Goal: Task Accomplishment & Management: Manage account settings

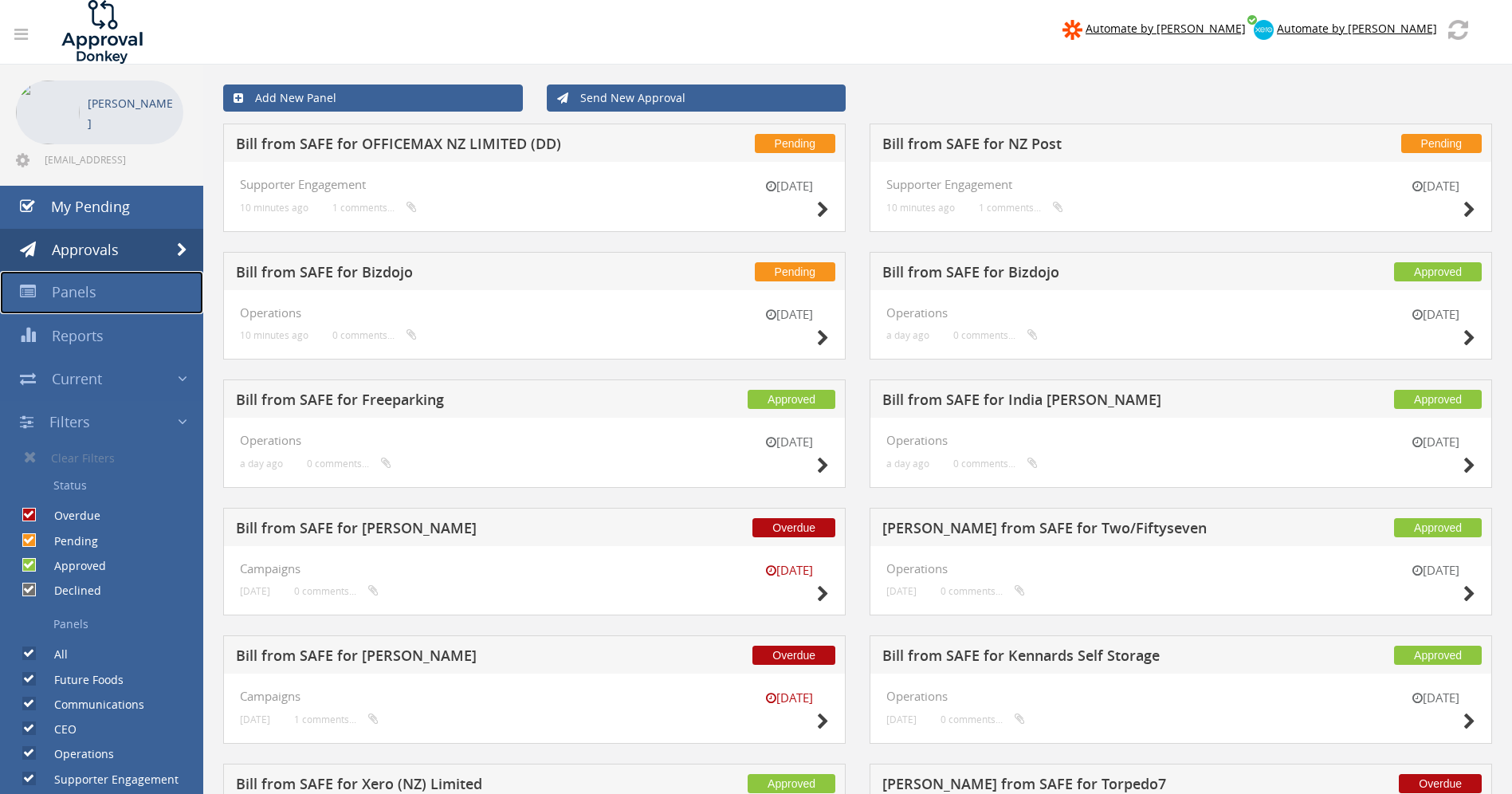
click at [61, 291] on span "Panels" at bounding box center [74, 292] width 45 height 19
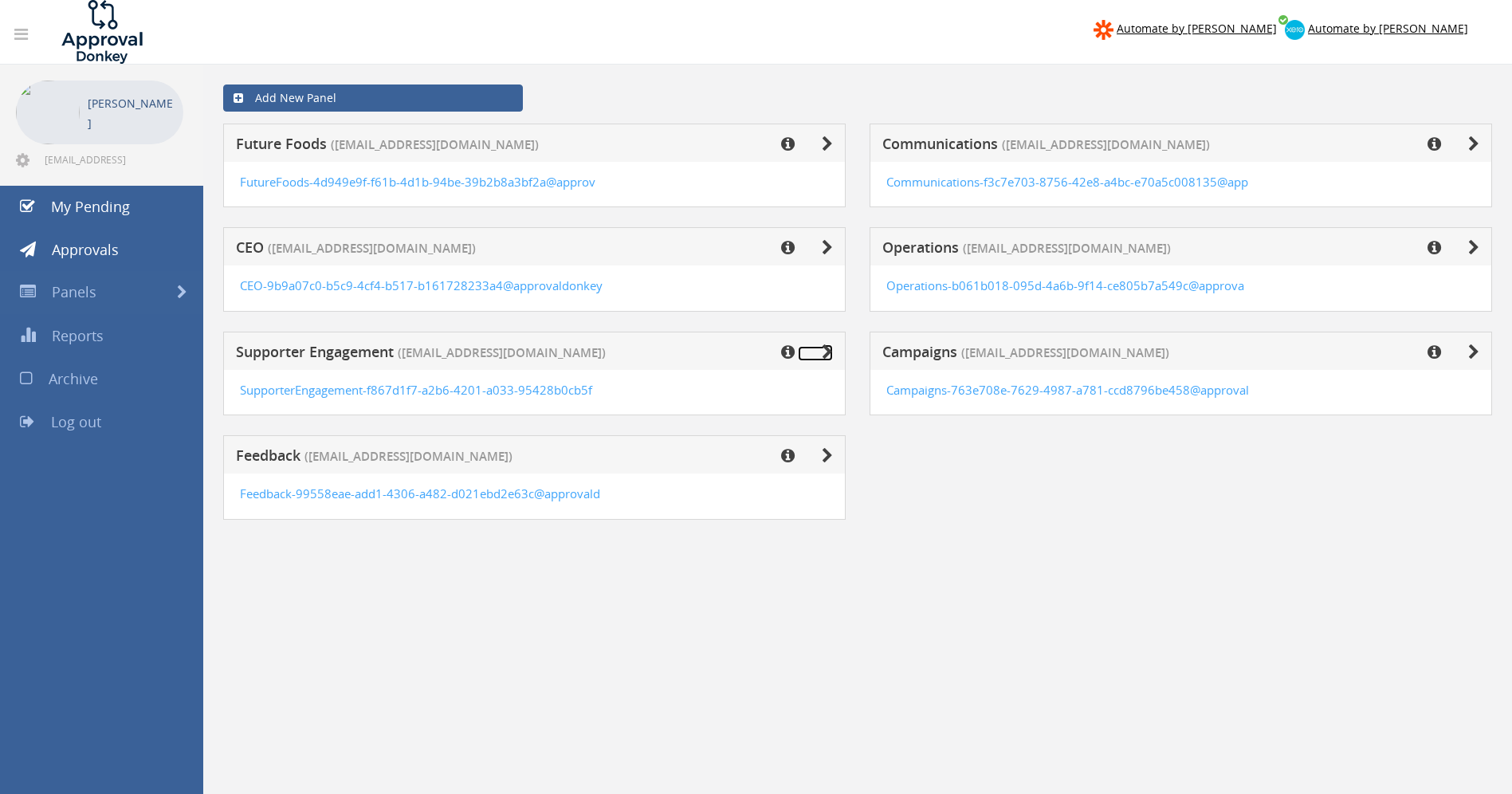
click at [830, 351] on icon at bounding box center [827, 352] width 11 height 16
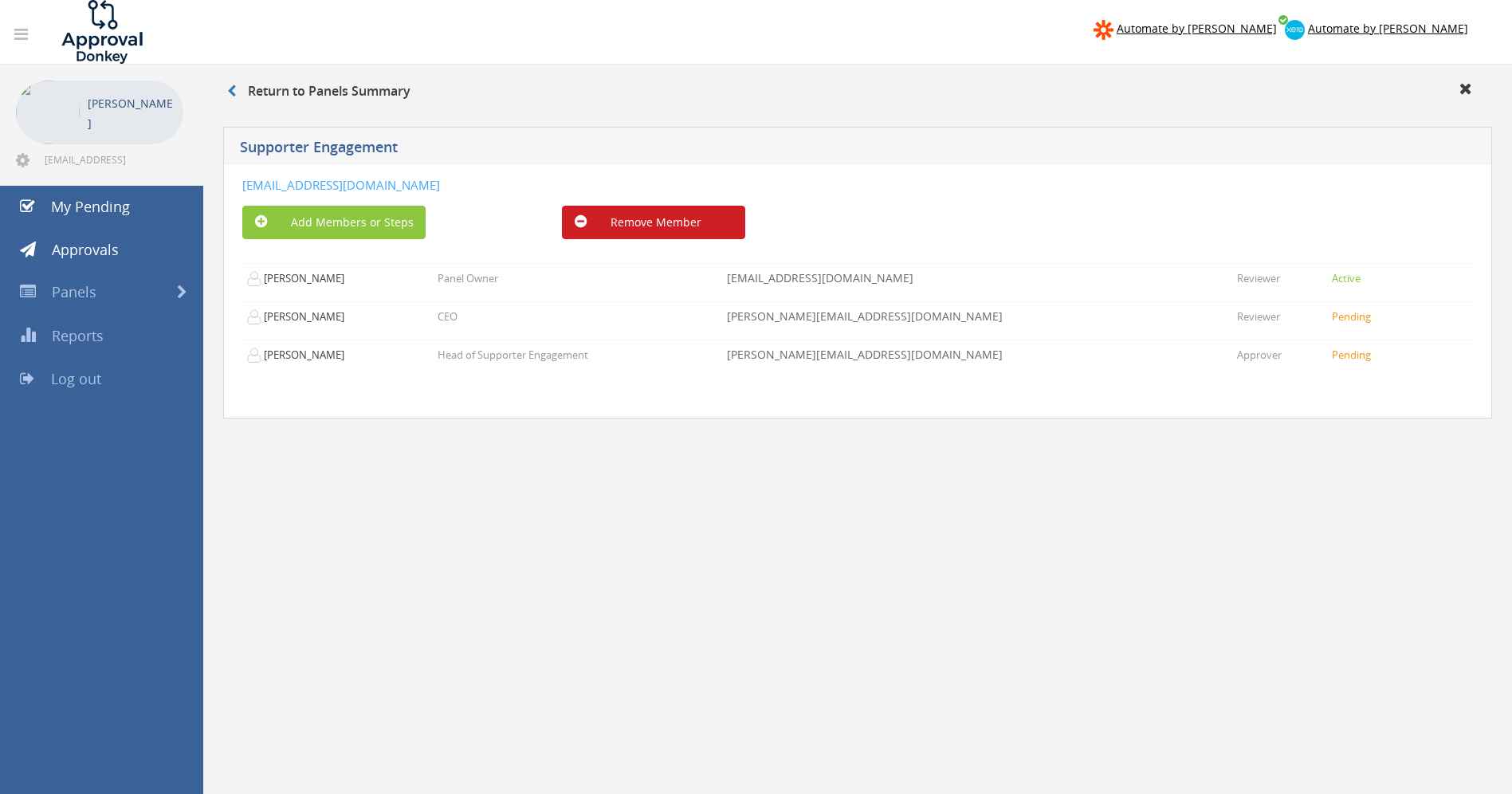
click at [650, 238] on button "Remove Member" at bounding box center [653, 223] width 183 height 34
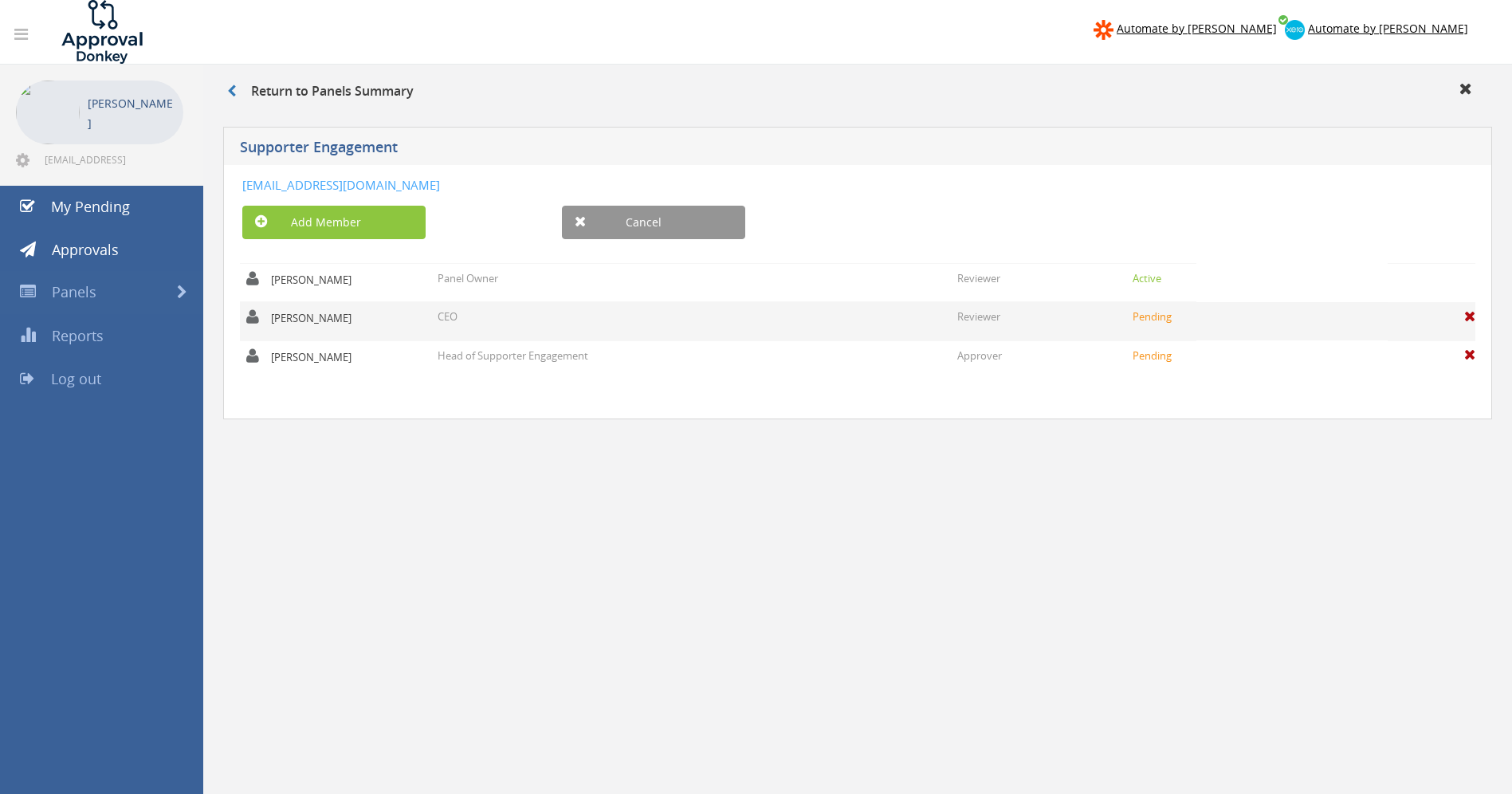
click at [1470, 319] on span at bounding box center [1470, 316] width 11 height 14
click at [1427, 312] on link "Are you sure?" at bounding box center [1431, 321] width 41 height 27
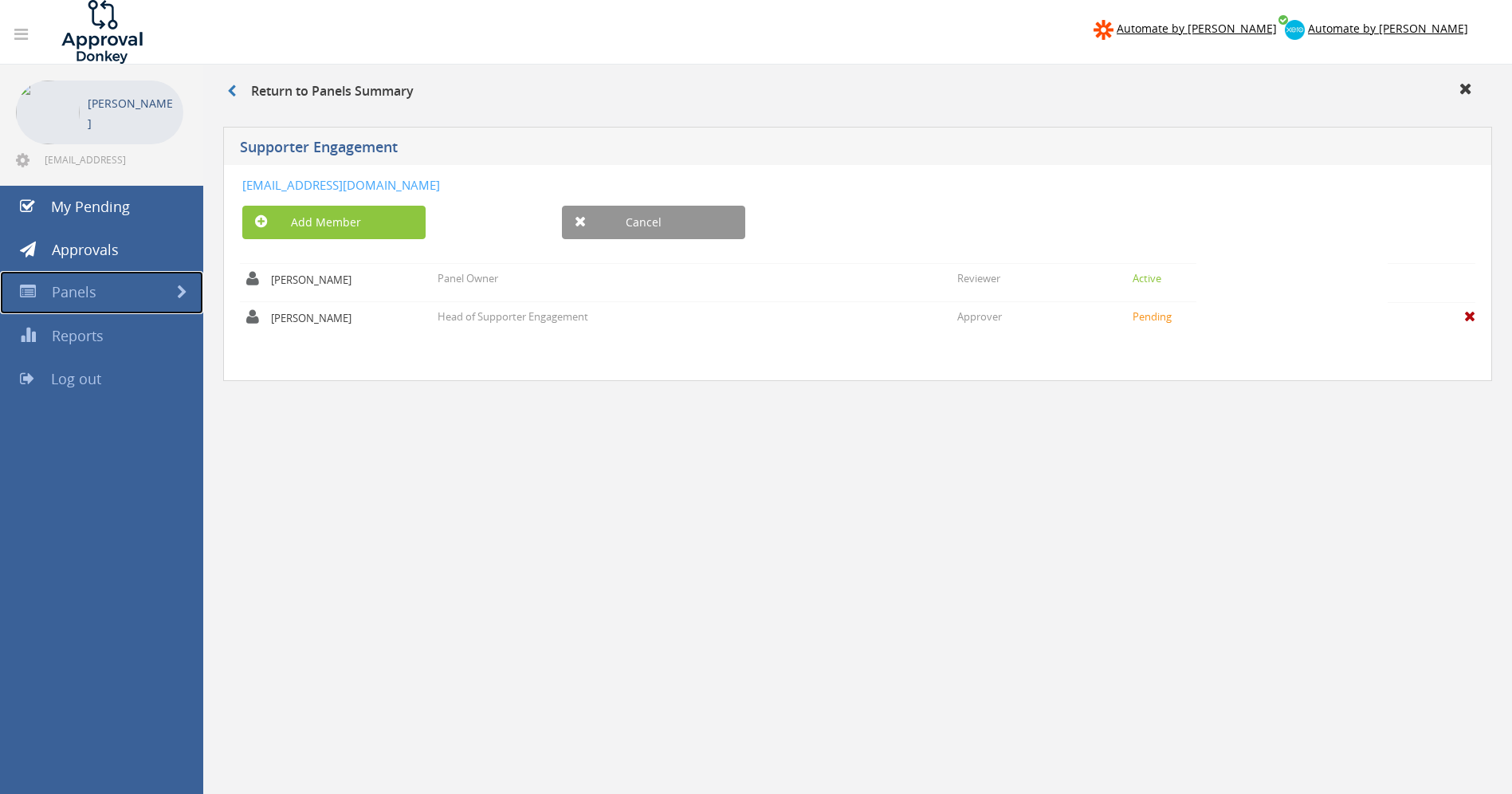
click at [91, 295] on span "Panels" at bounding box center [74, 292] width 45 height 19
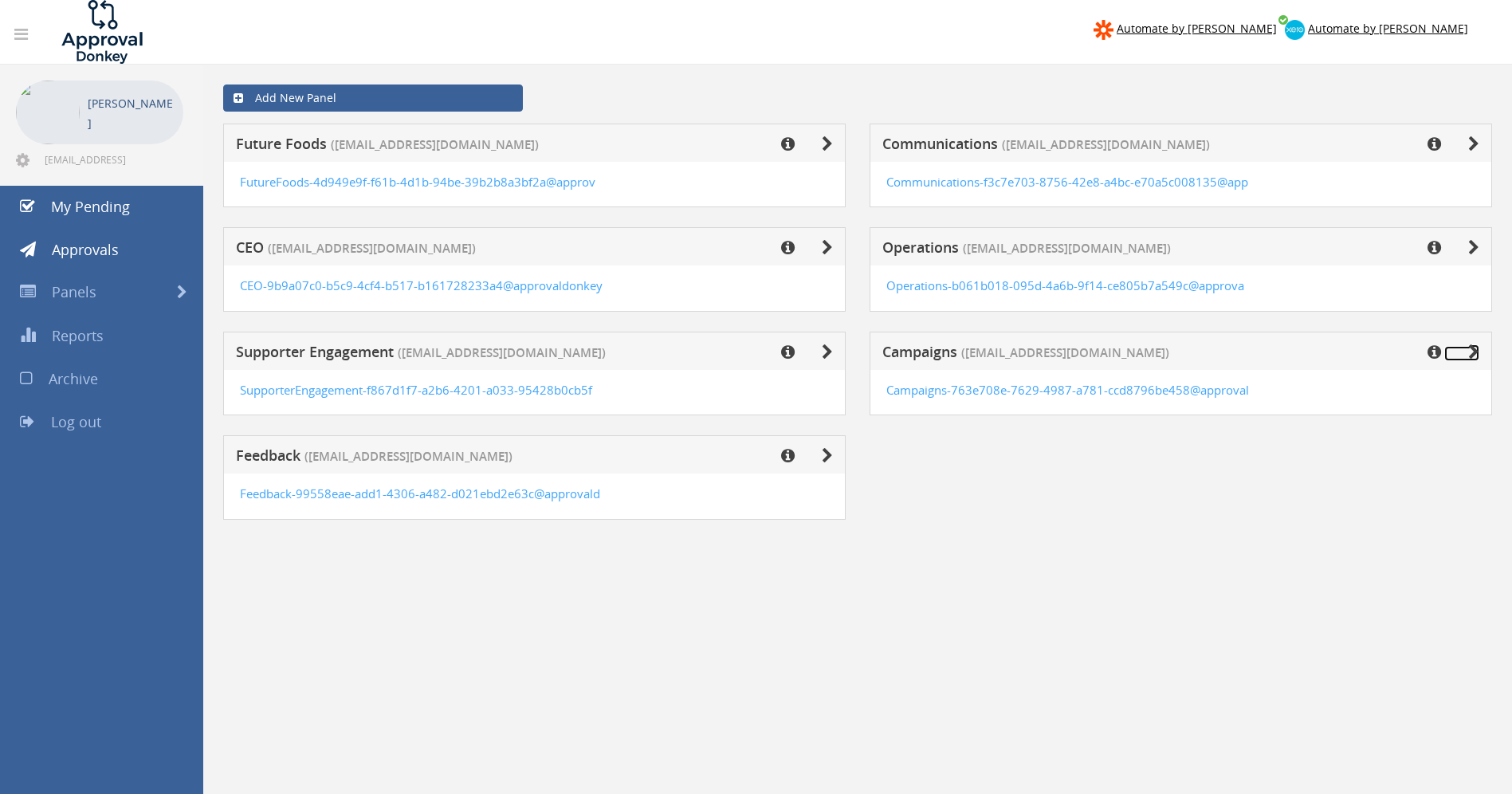
click at [1474, 347] on icon at bounding box center [1474, 352] width 11 height 16
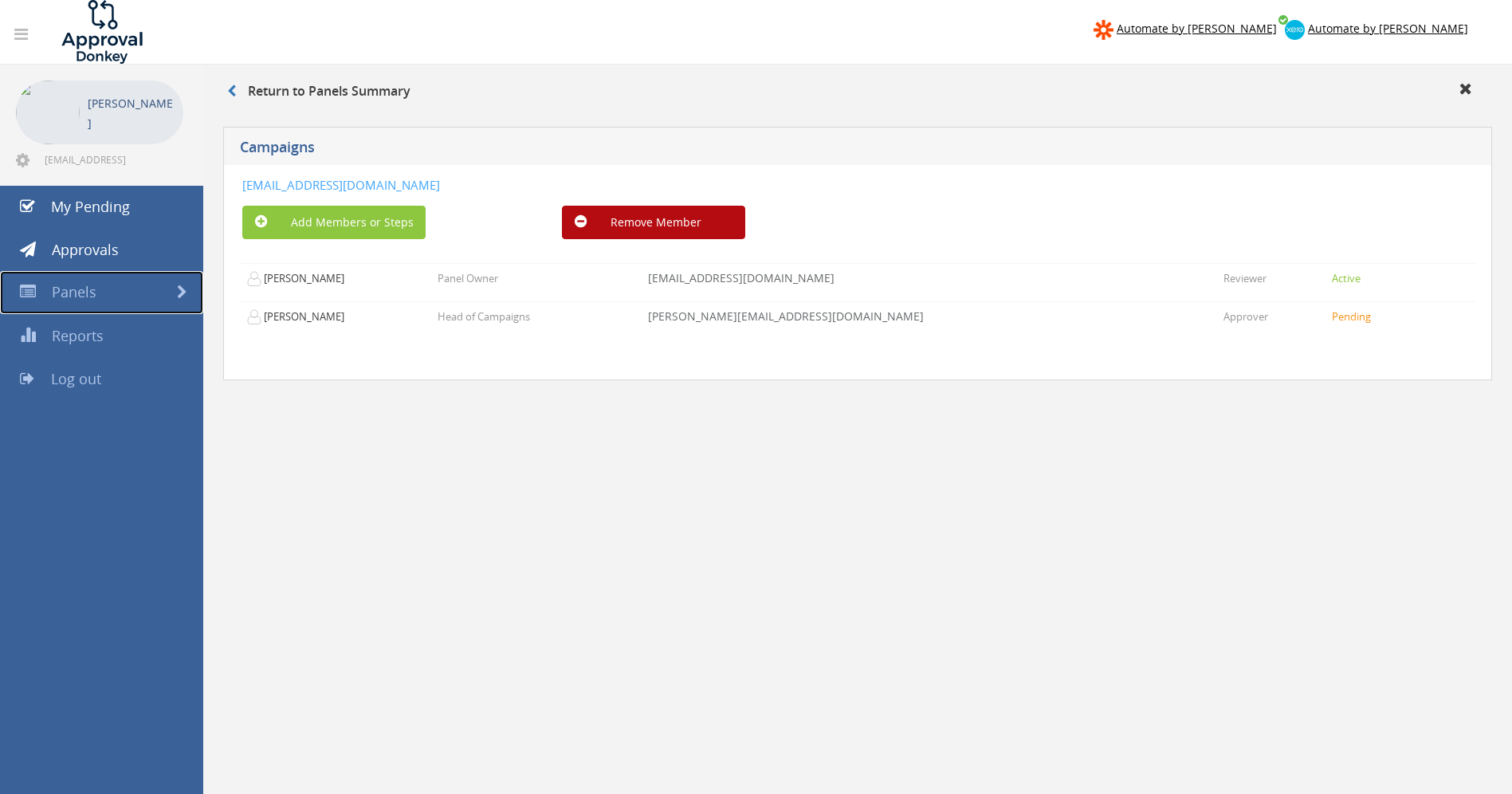
click at [172, 285] on link "Panels" at bounding box center [102, 293] width 203 height 43
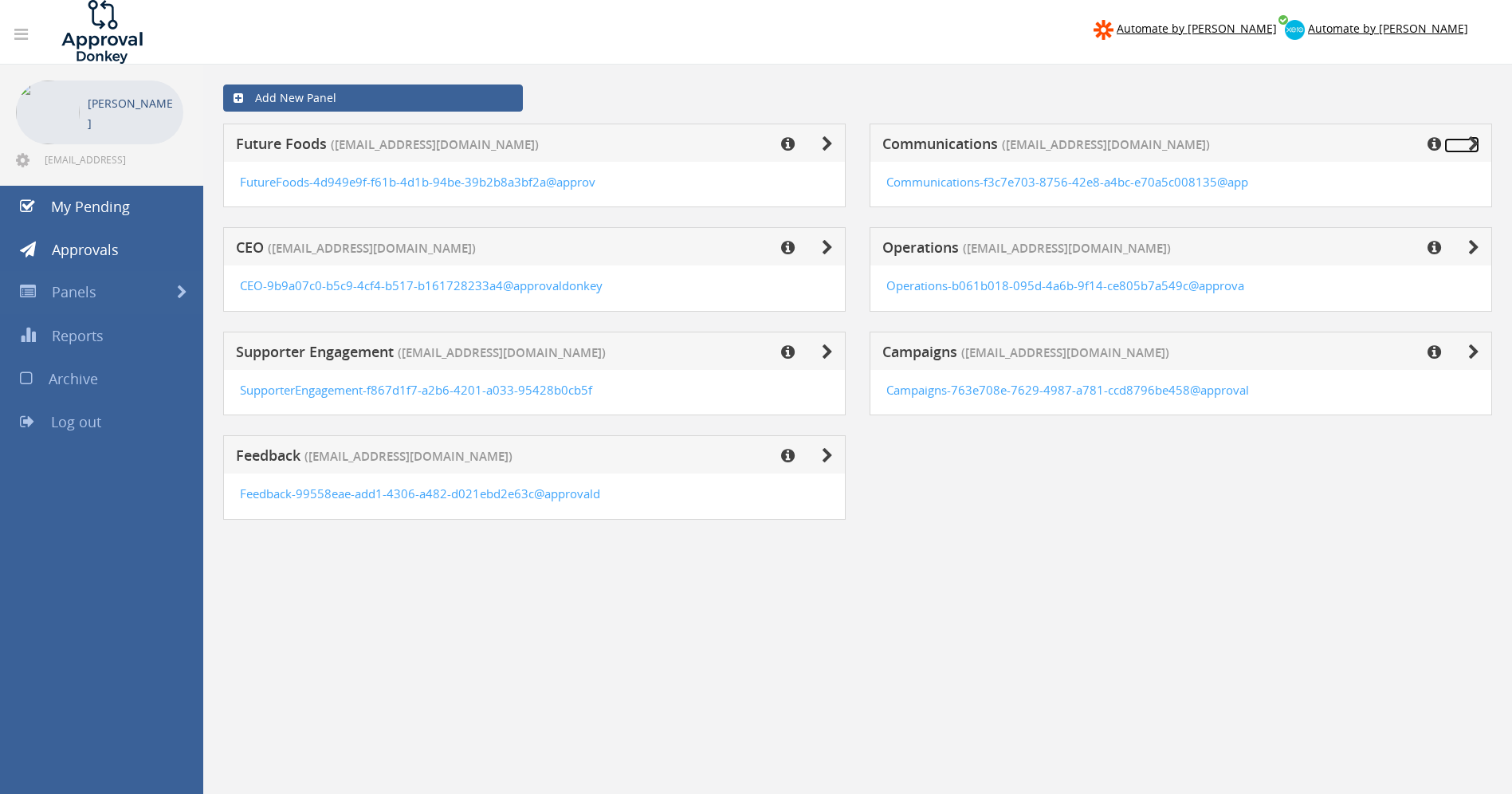
click at [1474, 142] on icon at bounding box center [1474, 144] width 11 height 16
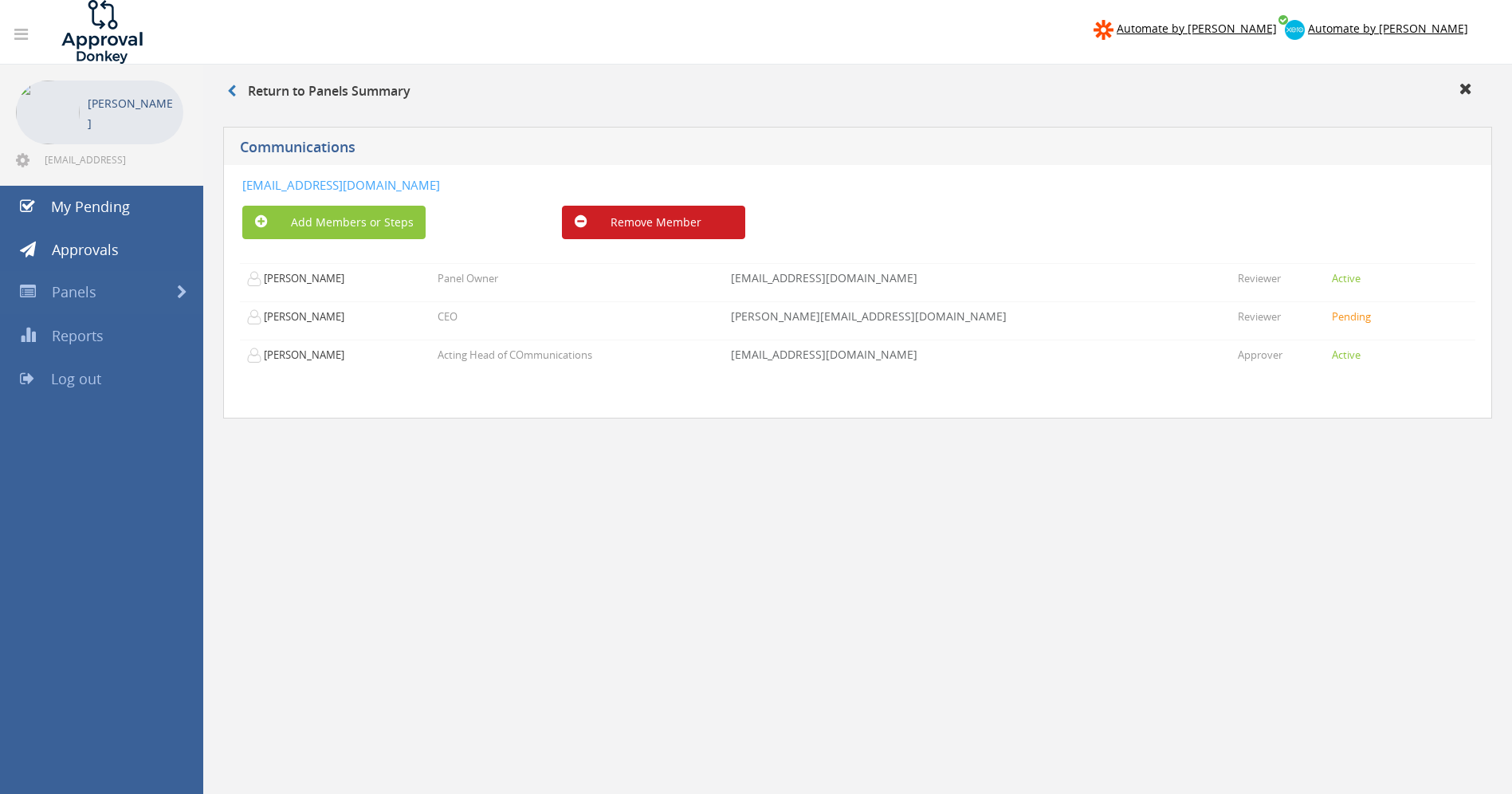
click at [667, 223] on button "Remove Member" at bounding box center [653, 223] width 183 height 34
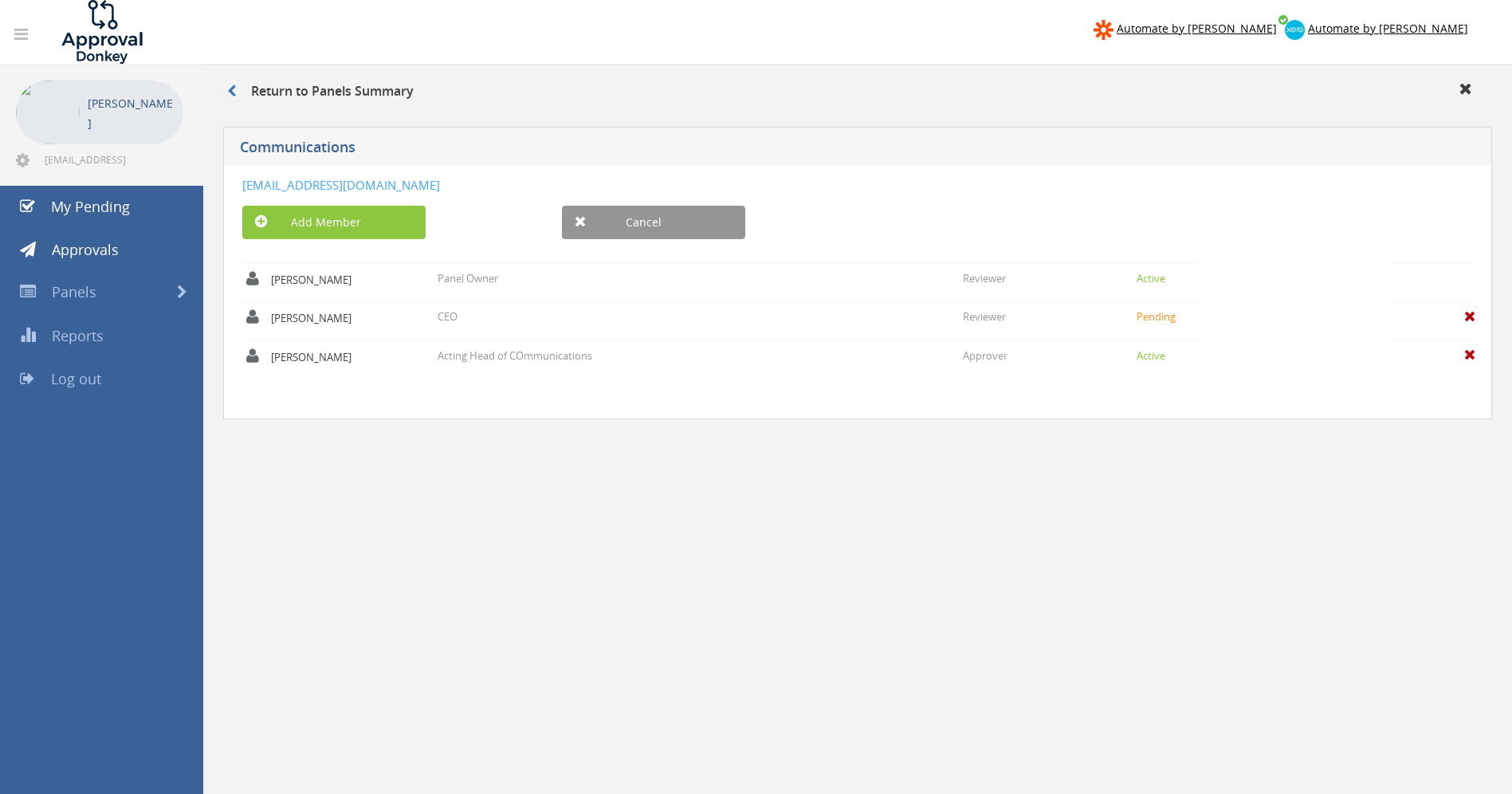
click at [1478, 317] on div "[EMAIL_ADDRESS][DOMAIN_NAME] Add Member Cancel [PERSON_NAME] Panel Owner" at bounding box center [858, 292] width 1269 height 255
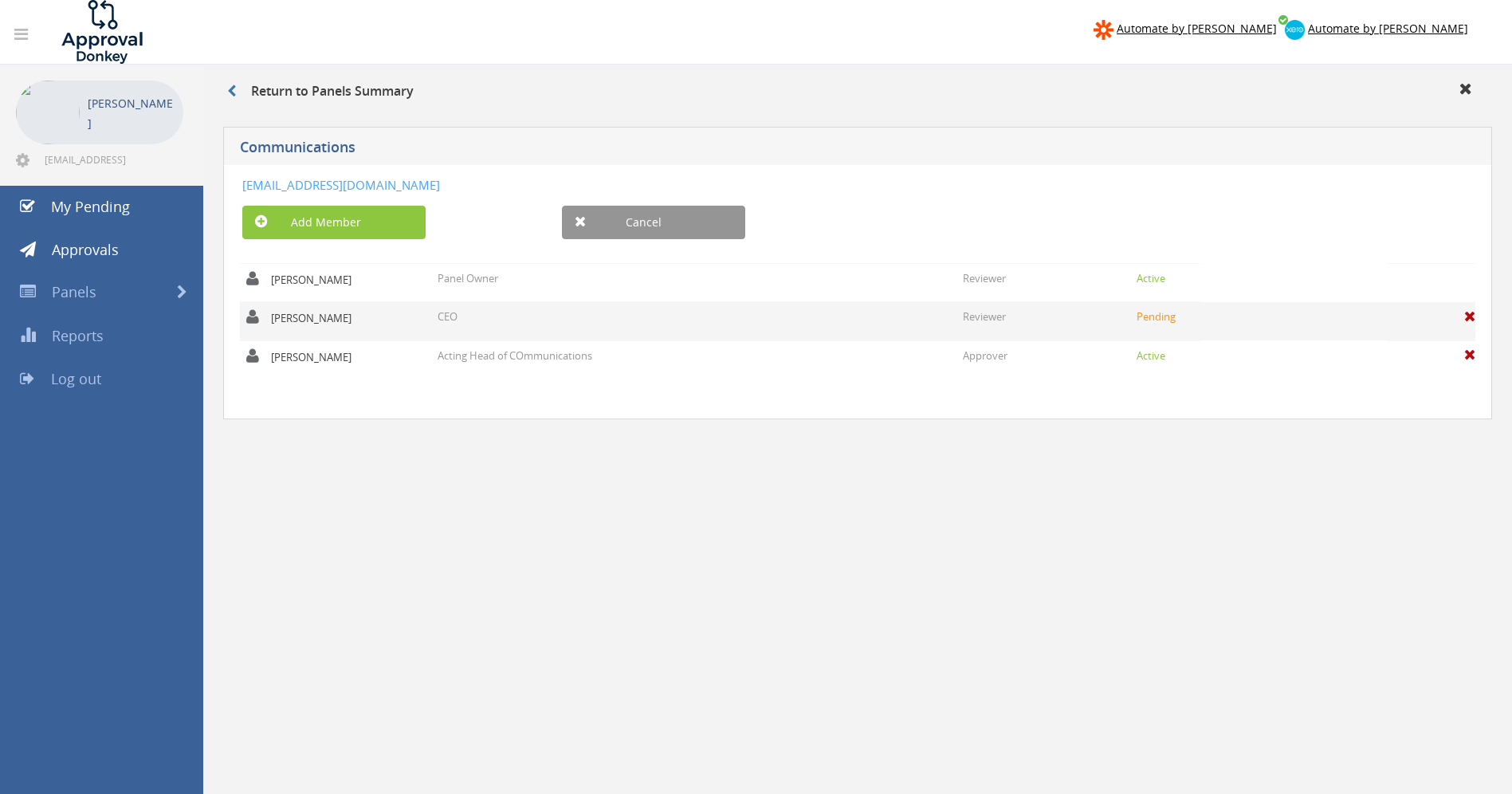
click at [1471, 317] on span at bounding box center [1470, 316] width 11 height 14
click at [1414, 313] on link "Are you sure?" at bounding box center [1431, 321] width 41 height 27
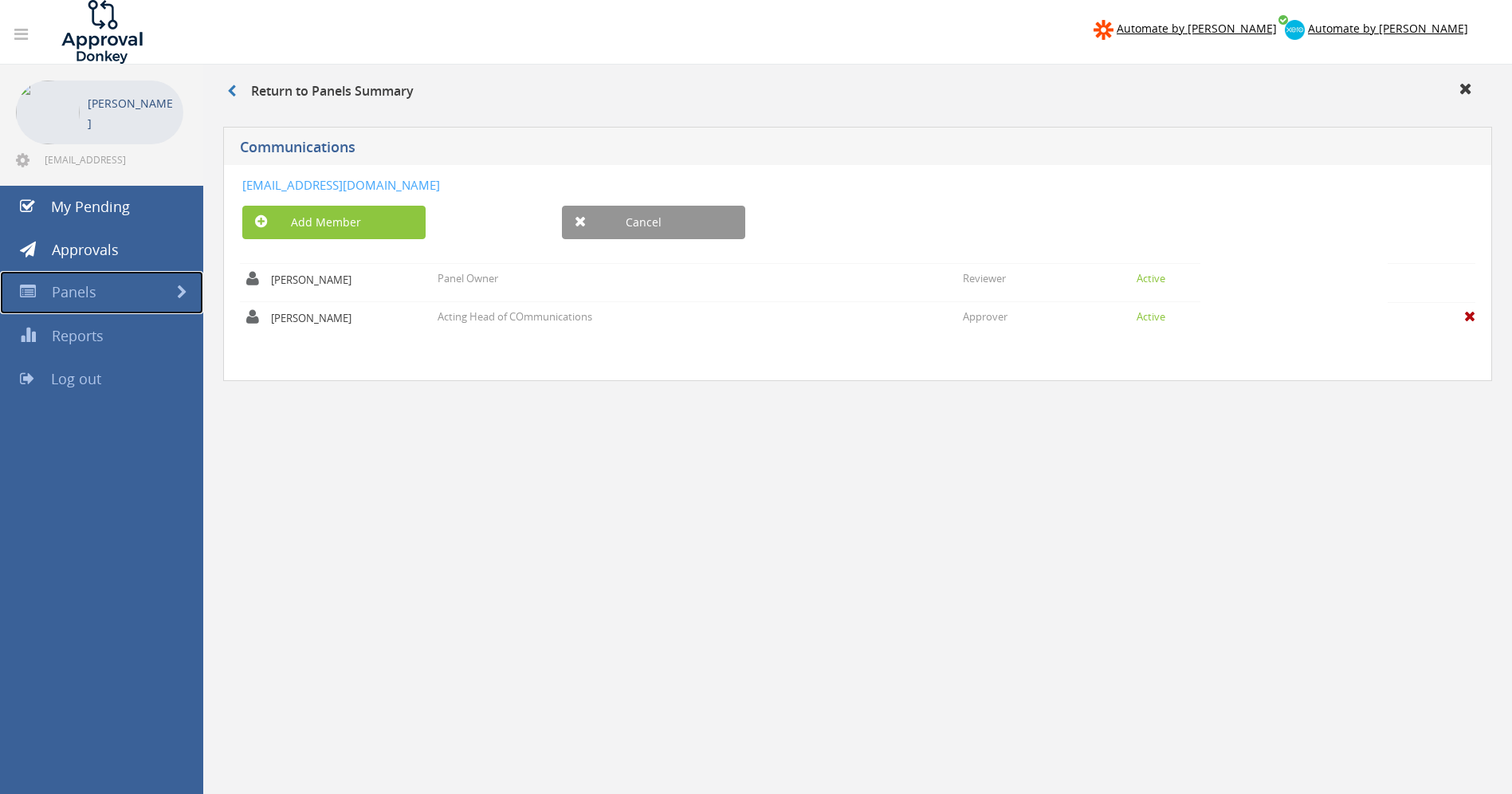
click at [82, 297] on span "Panels" at bounding box center [74, 292] width 45 height 19
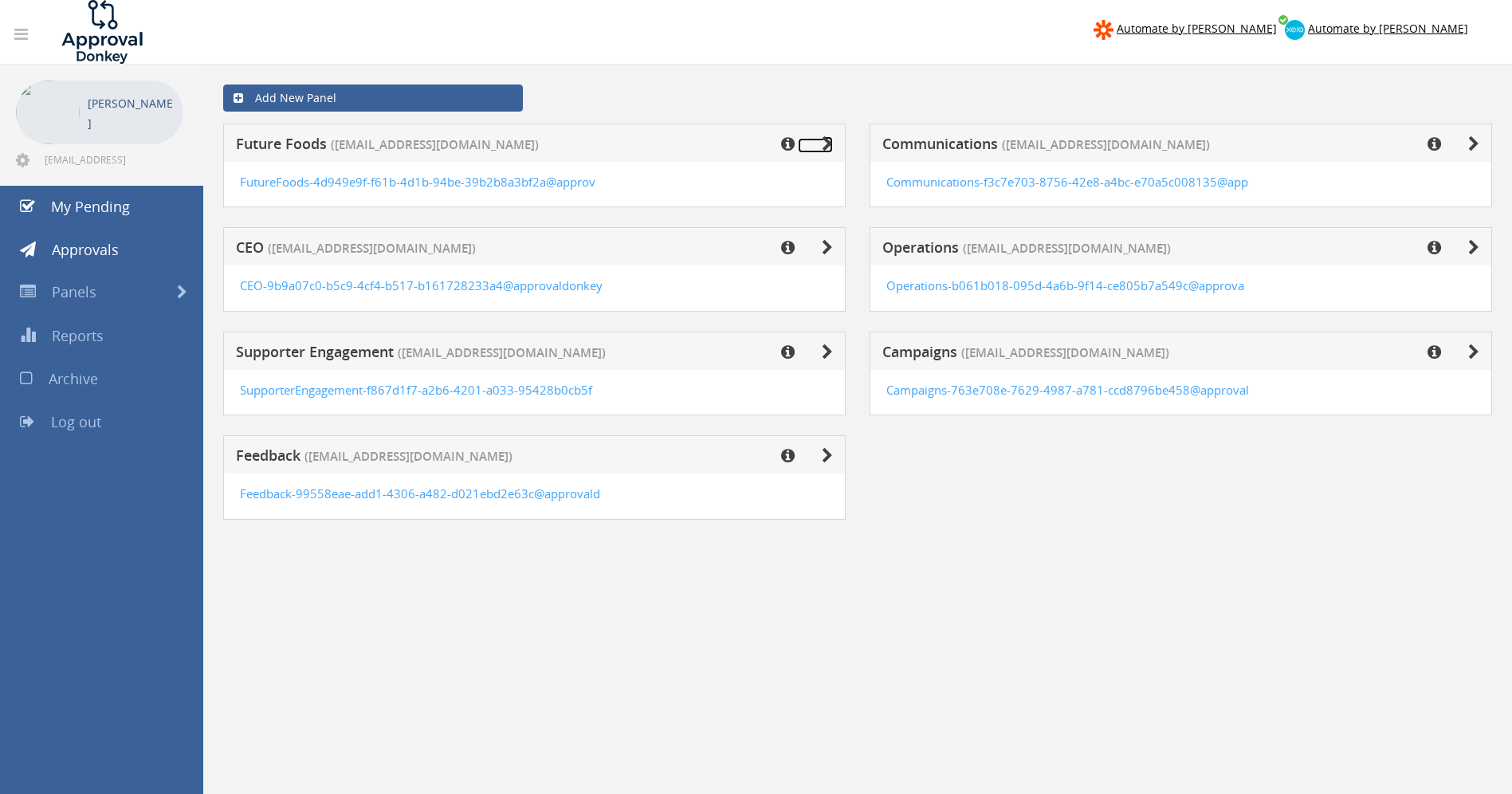
click at [823, 140] on icon at bounding box center [827, 144] width 11 height 16
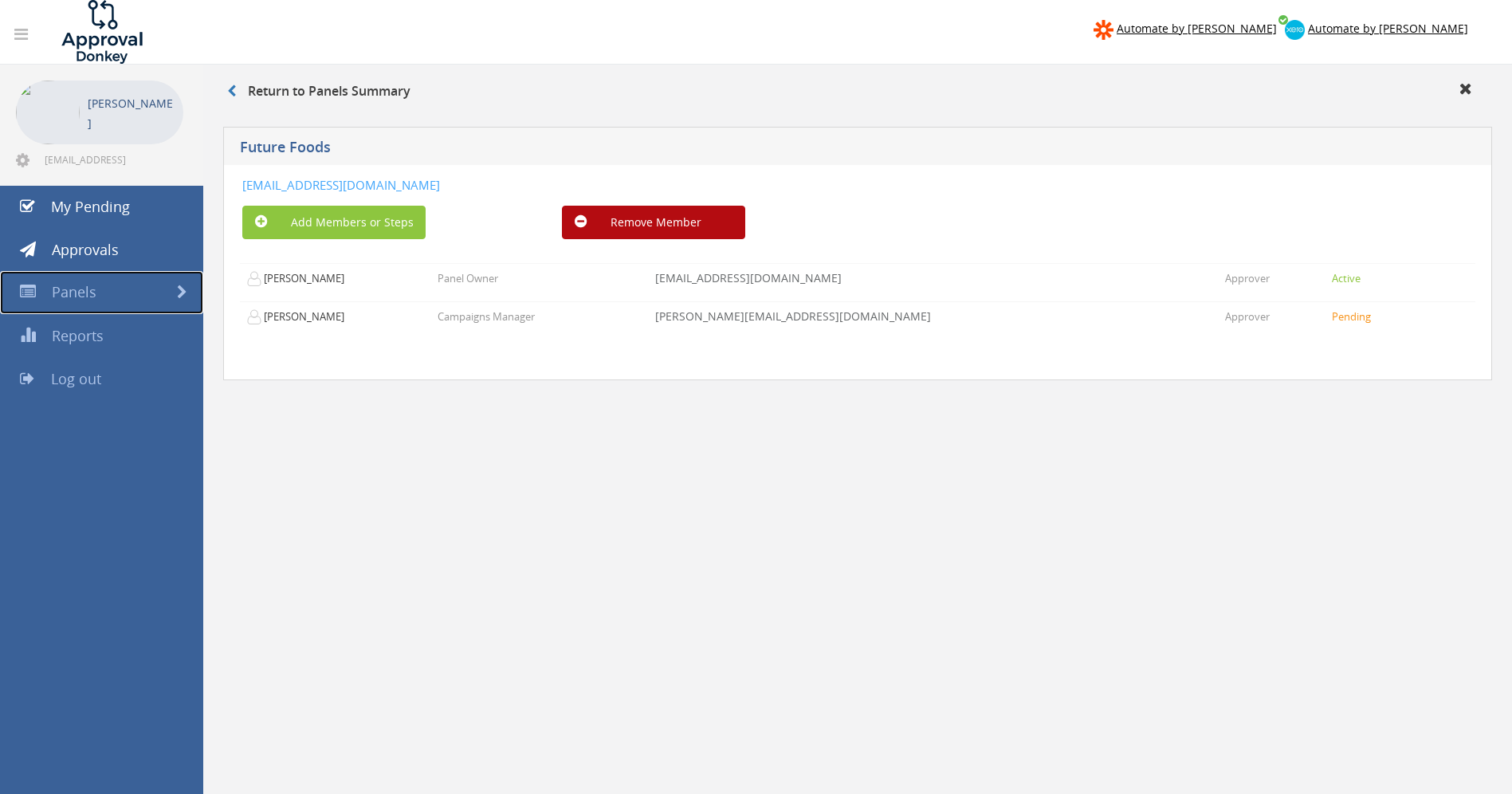
click at [85, 295] on span "Panels" at bounding box center [74, 292] width 45 height 19
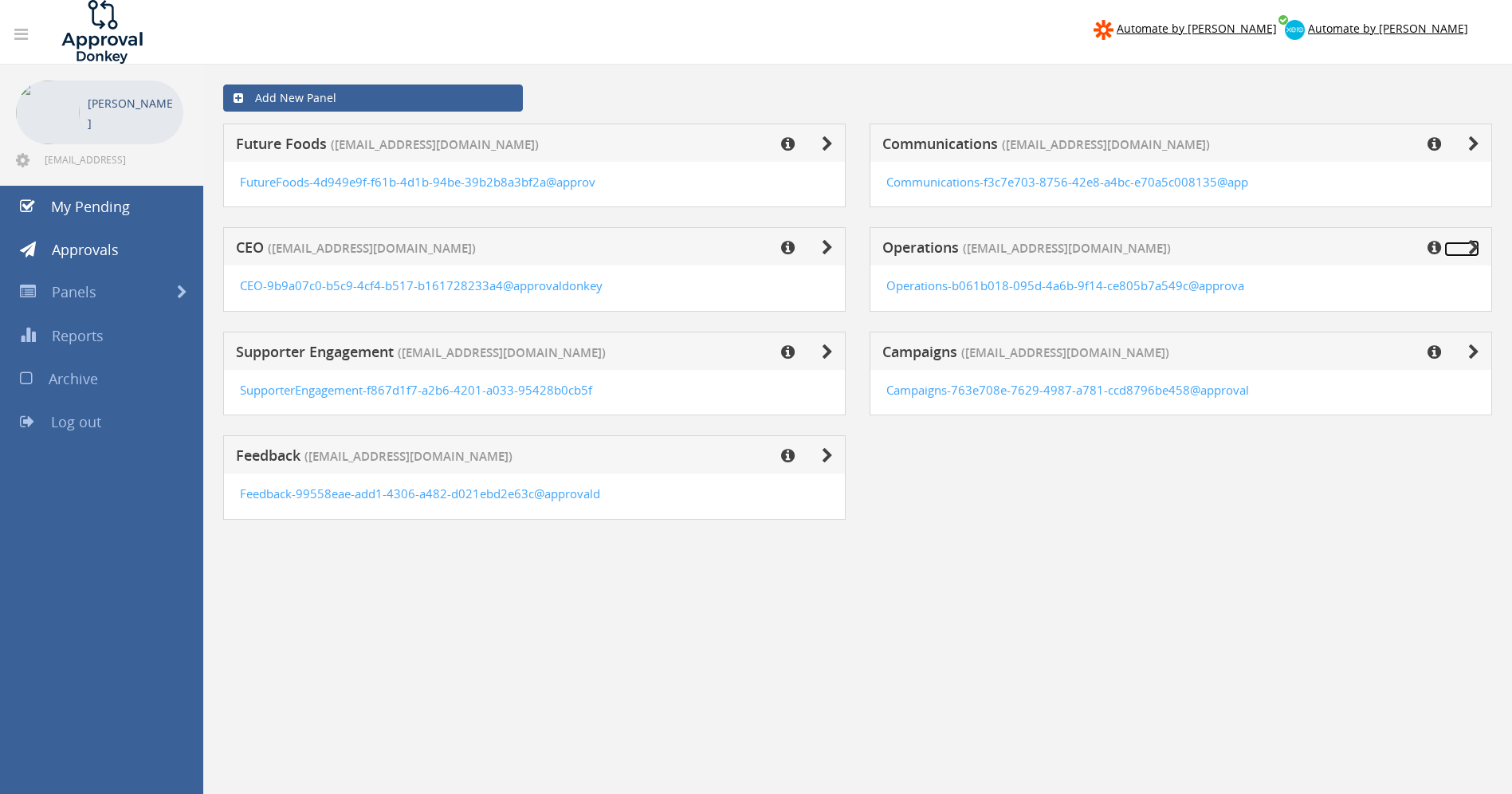
click at [1474, 250] on icon at bounding box center [1474, 248] width 11 height 16
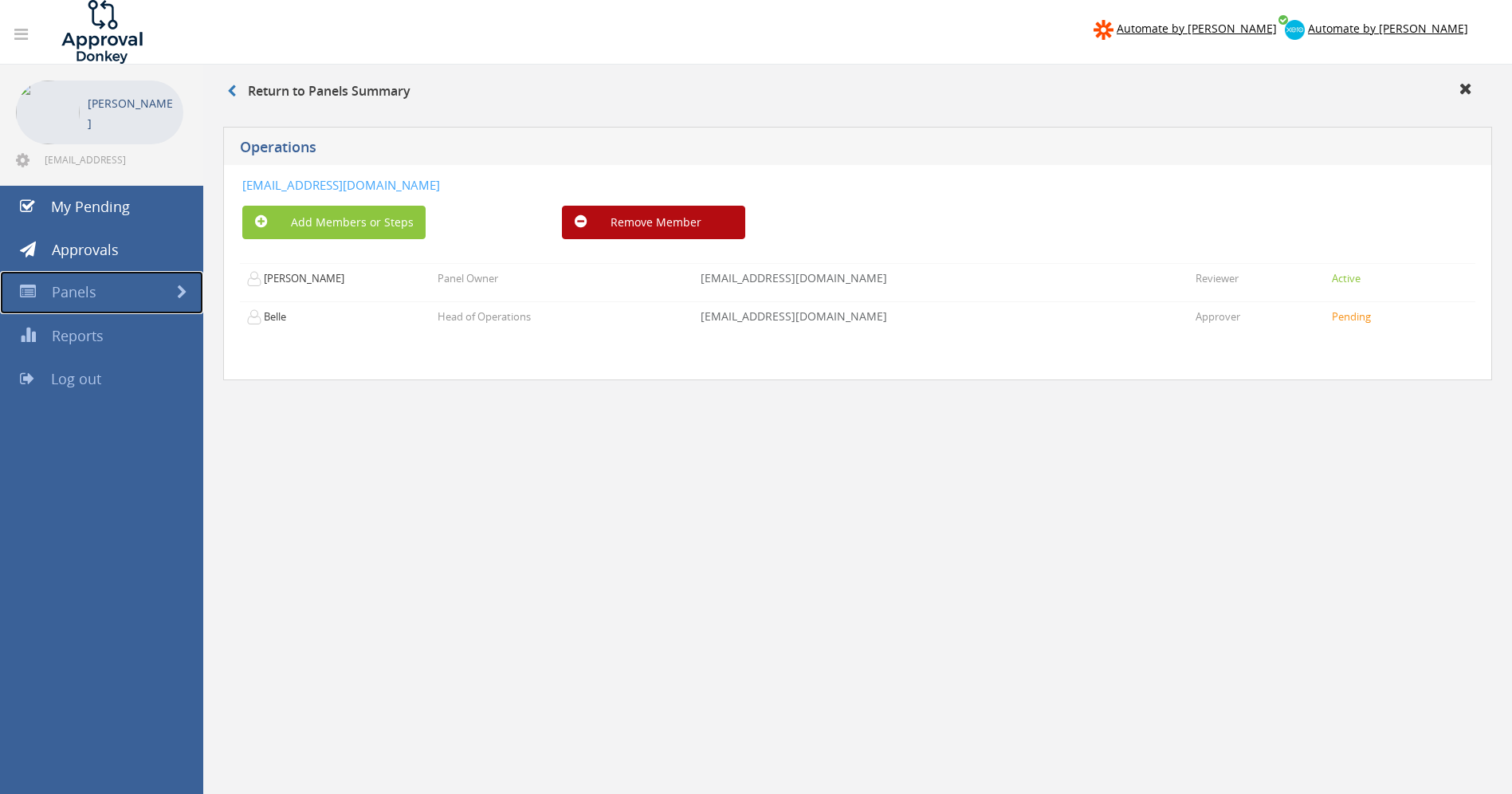
click at [92, 295] on span "Panels" at bounding box center [74, 292] width 45 height 19
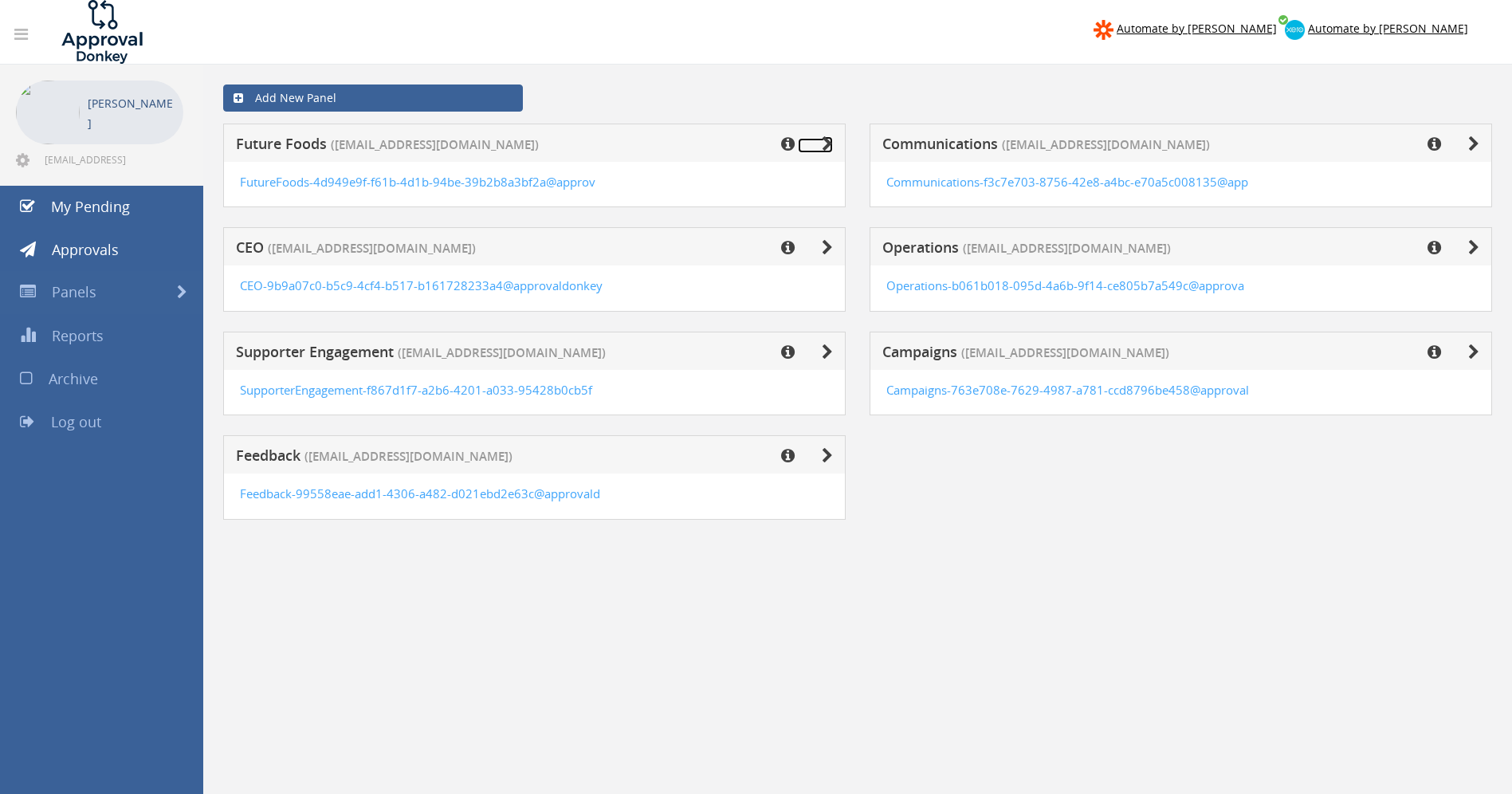
click at [830, 139] on icon at bounding box center [827, 144] width 11 height 16
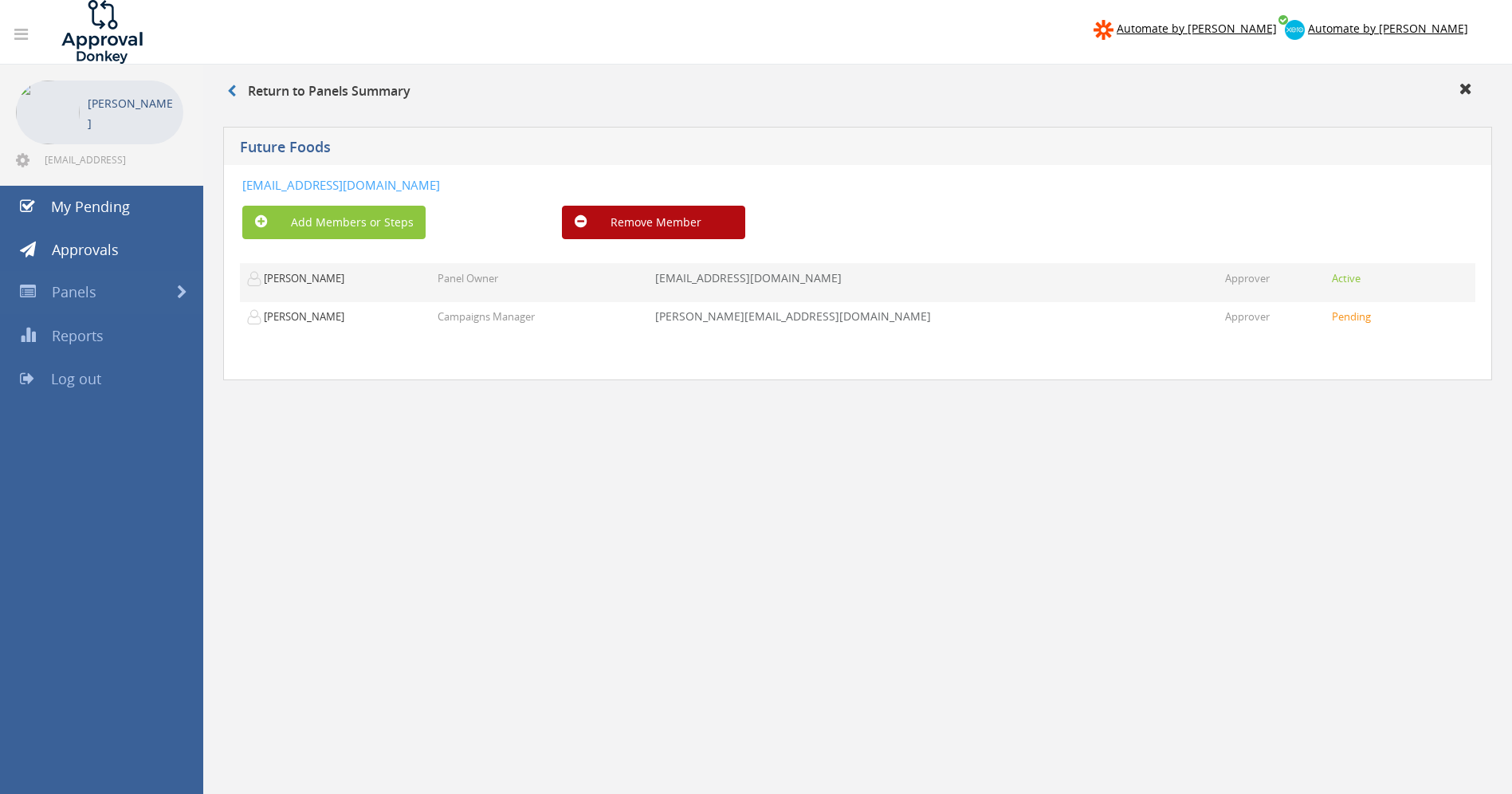
click at [1225, 282] on p "Approver" at bounding box center [1247, 279] width 45 height 15
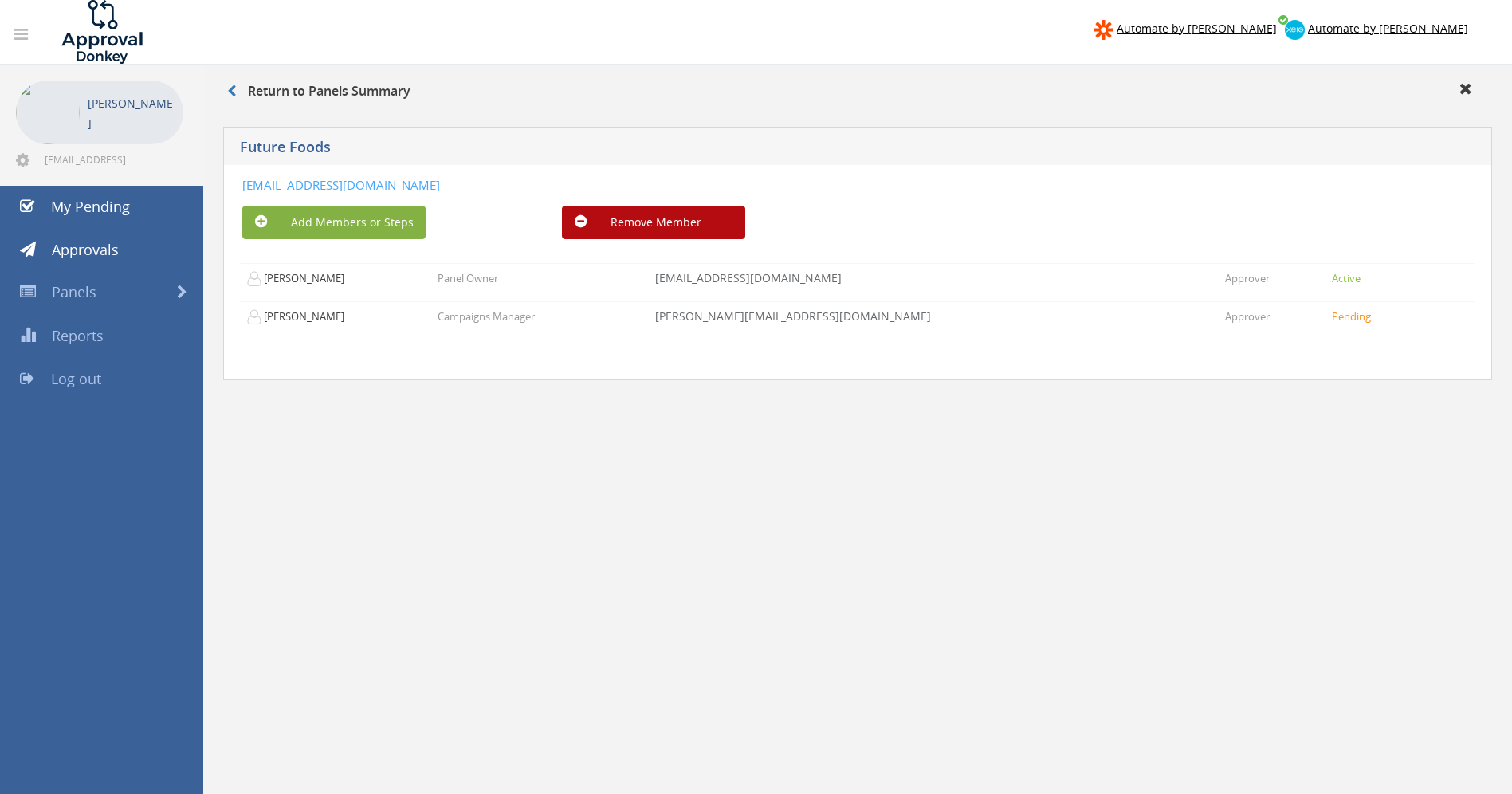
click at [348, 219] on button "Add Members or Steps" at bounding box center [334, 223] width 183 height 34
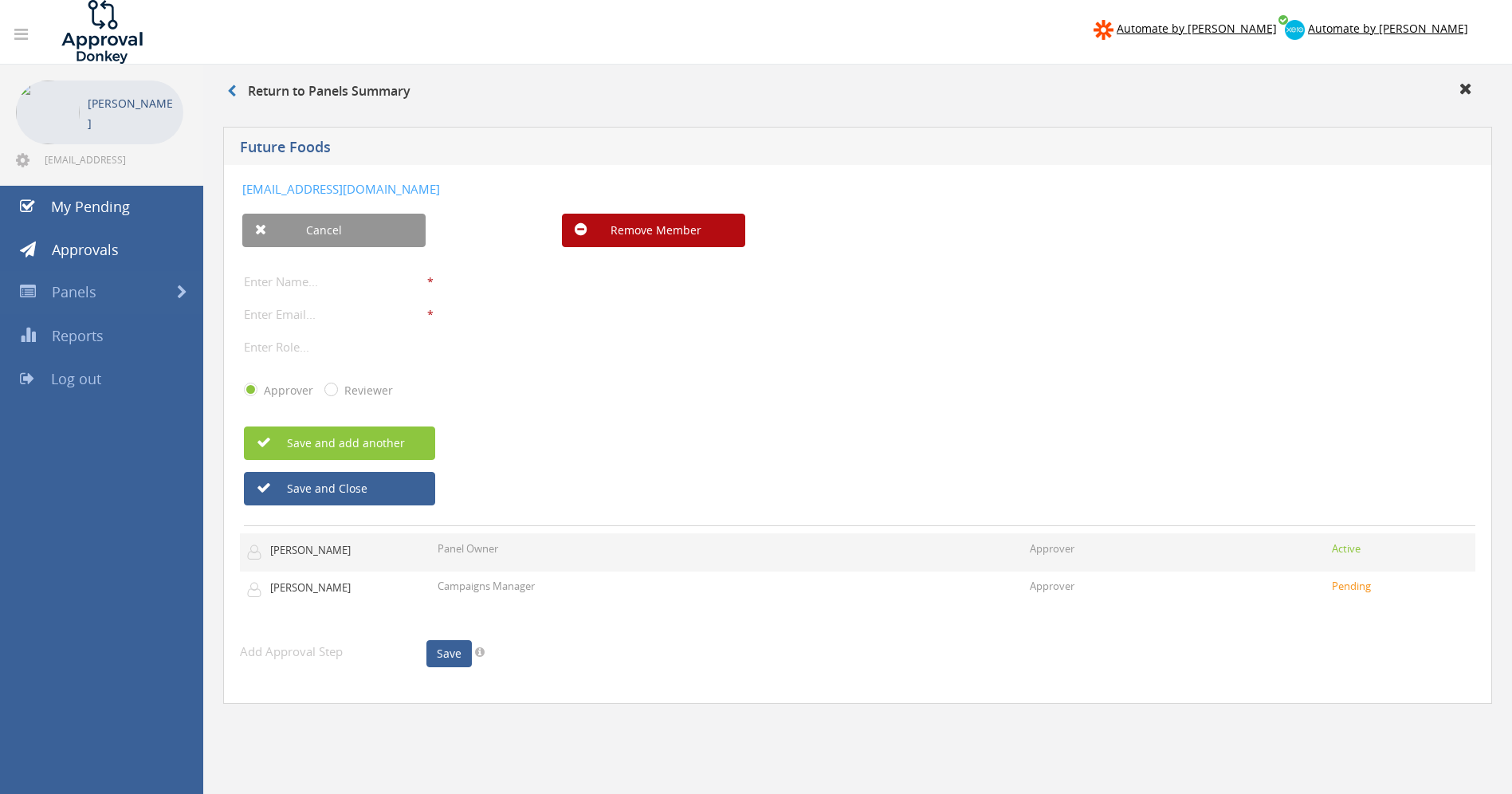
click at [342, 550] on p "[PERSON_NAME]" at bounding box center [316, 550] width 91 height 15
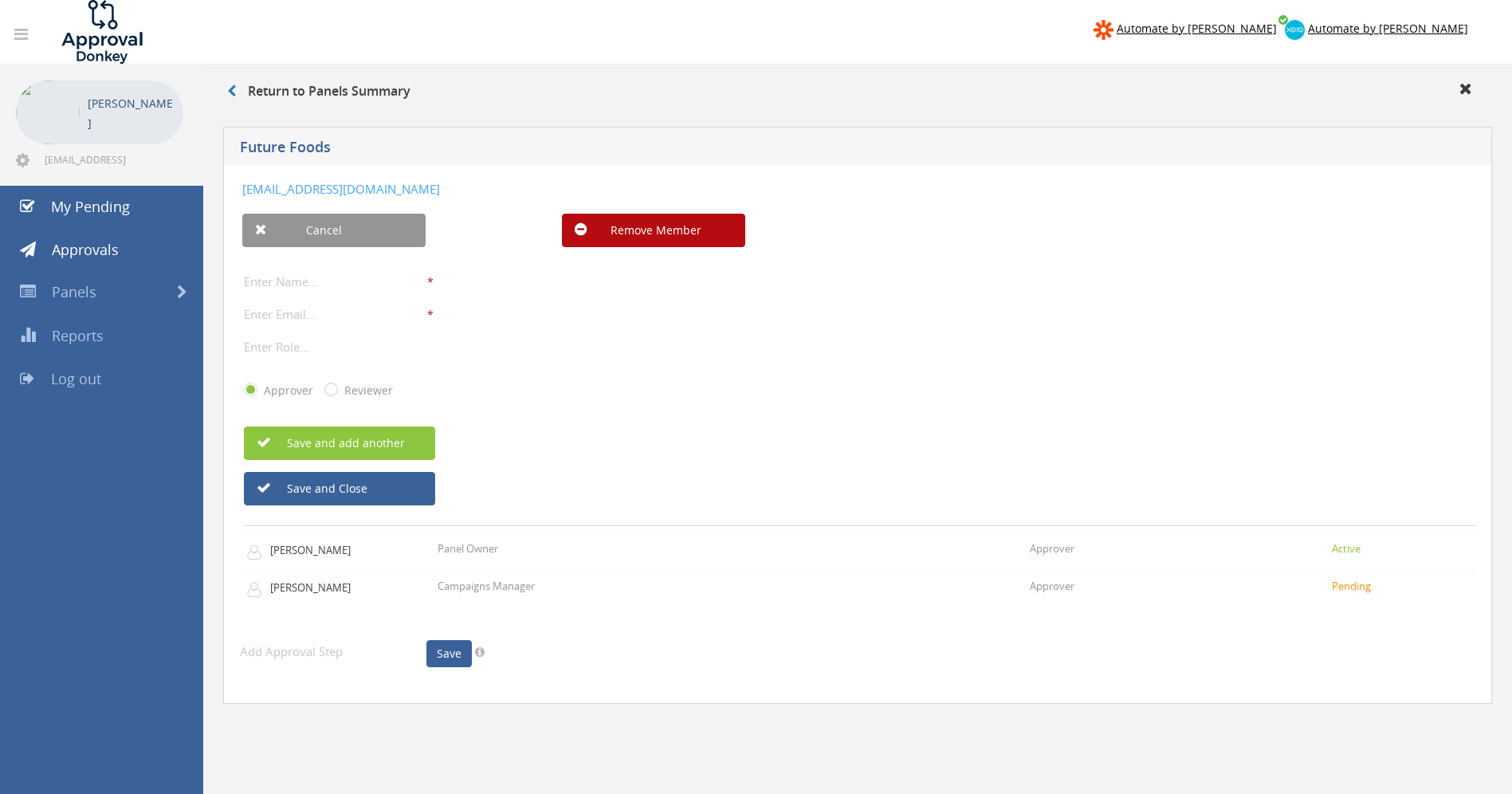
click at [332, 395] on input "Reviewer" at bounding box center [329, 390] width 10 height 10
radio input "true"
radio input "false"
click at [294, 649] on input "text" at bounding box center [331, 652] width 183 height 21
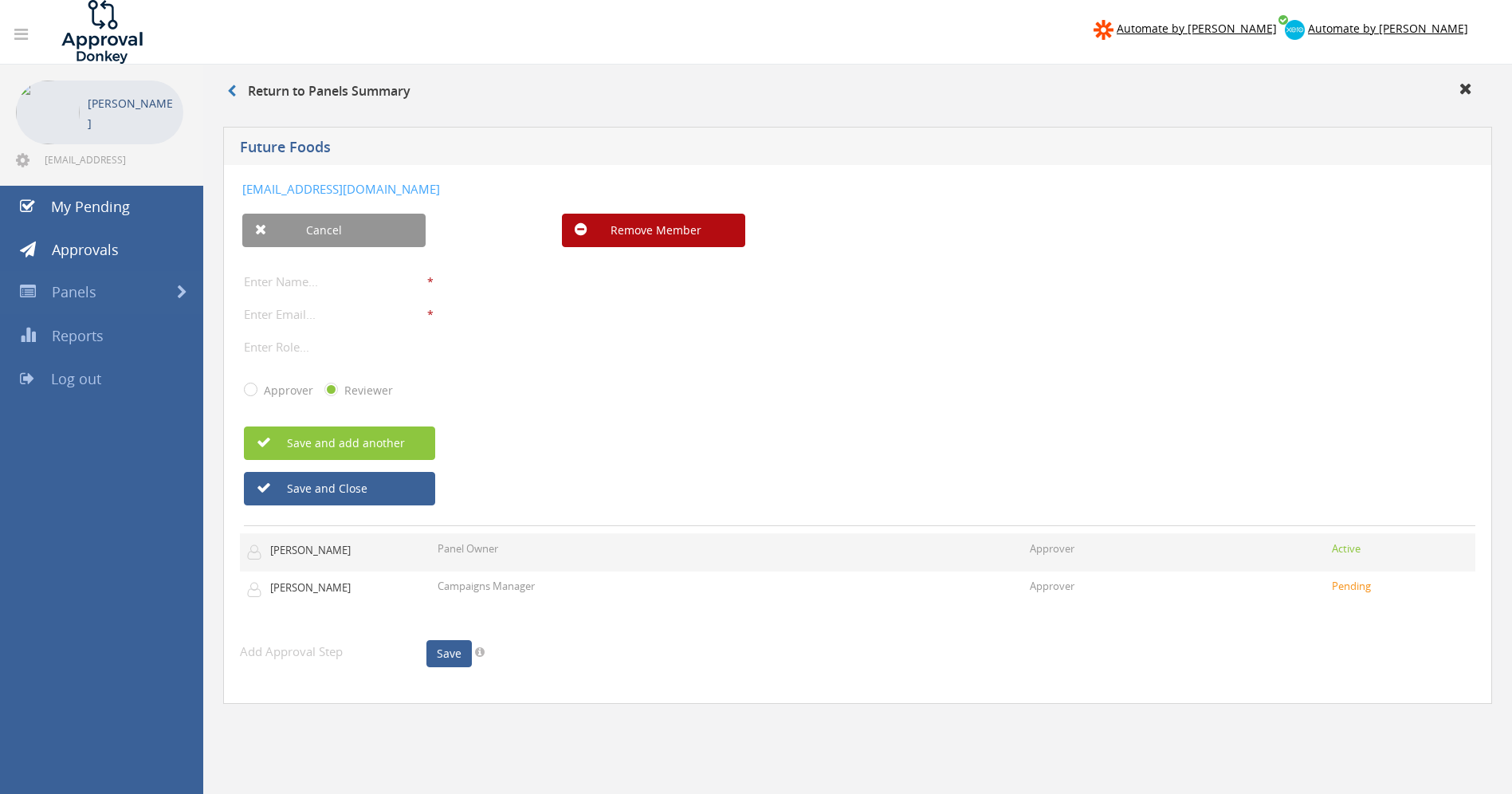
click at [338, 540] on td "[PERSON_NAME]" at bounding box center [335, 552] width 191 height 38
click at [335, 551] on p "[PERSON_NAME]" at bounding box center [316, 550] width 91 height 15
click at [497, 544] on p "Panel Owner" at bounding box center [468, 548] width 61 height 15
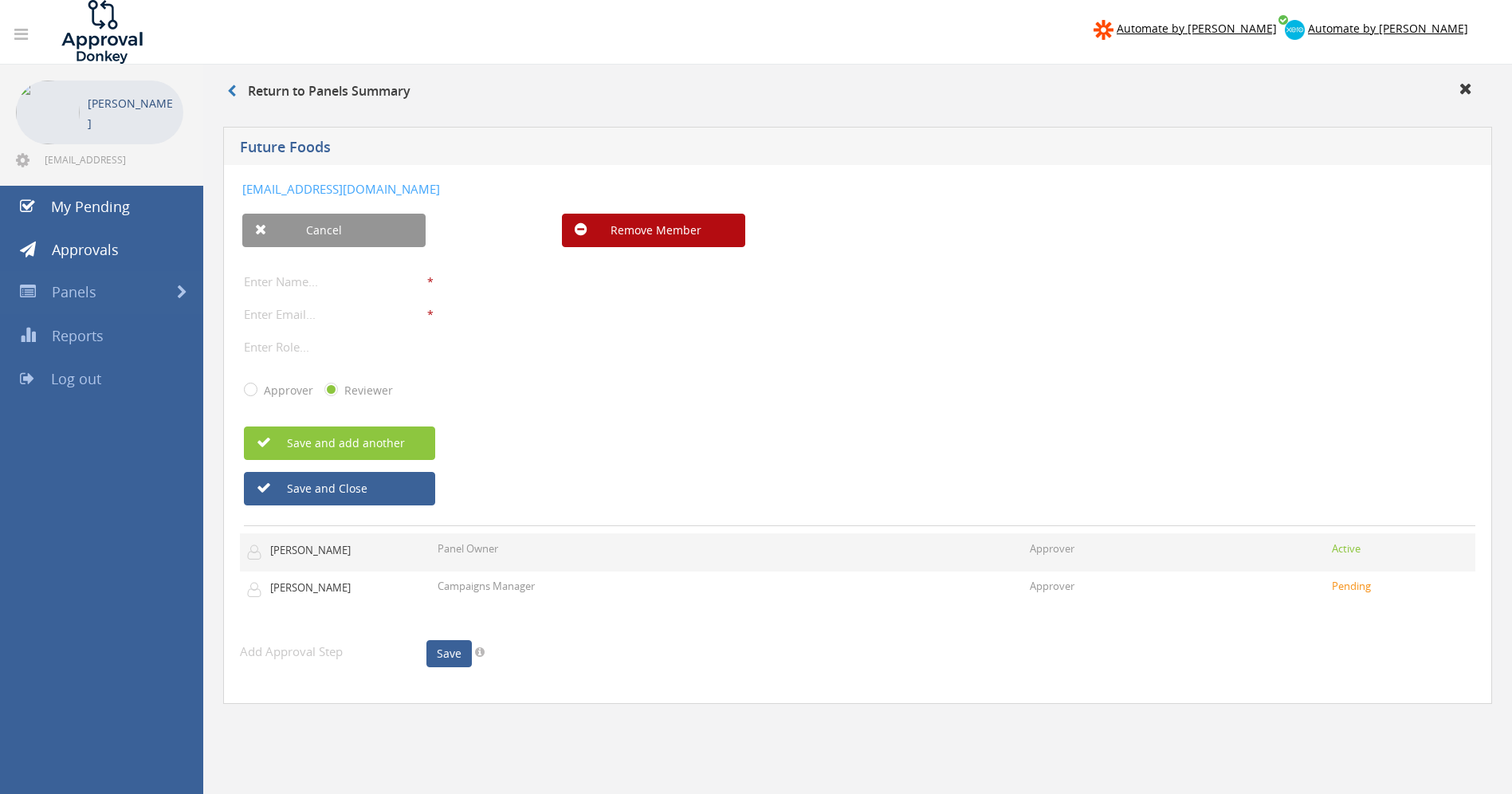
click at [540, 555] on td "Panel Owner" at bounding box center [727, 552] width 592 height 38
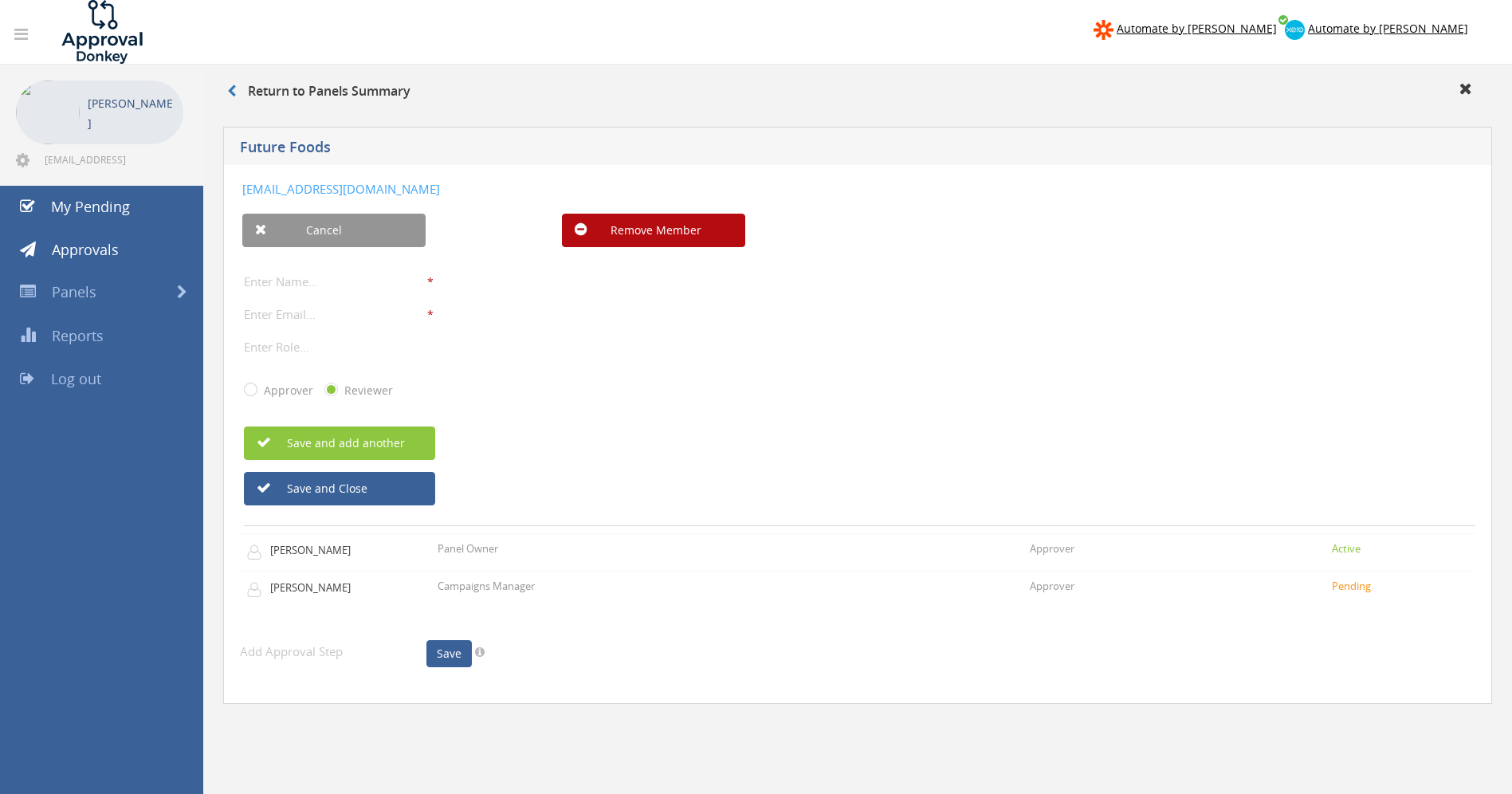
click at [291, 275] on input "text" at bounding box center [335, 282] width 183 height 21
type input "[PERSON_NAME]"
click at [298, 230] on link "Cancel" at bounding box center [334, 231] width 183 height 34
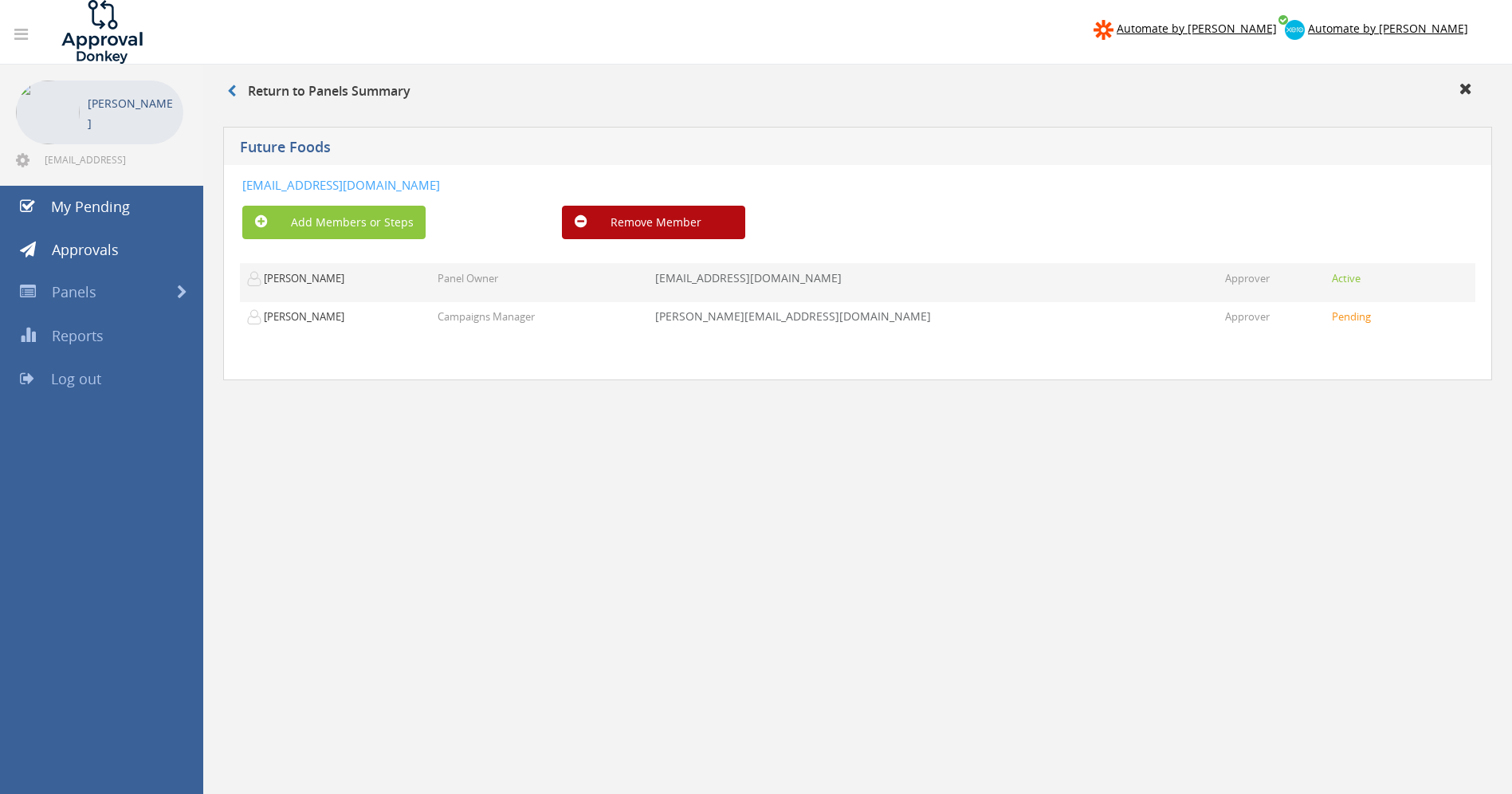
click at [1218, 281] on td "Approver" at bounding box center [1274, 283] width 113 height 38
click at [1225, 281] on p "Approver" at bounding box center [1247, 279] width 45 height 15
click at [649, 279] on td "Panel Owner" at bounding box center [540, 283] width 218 height 38
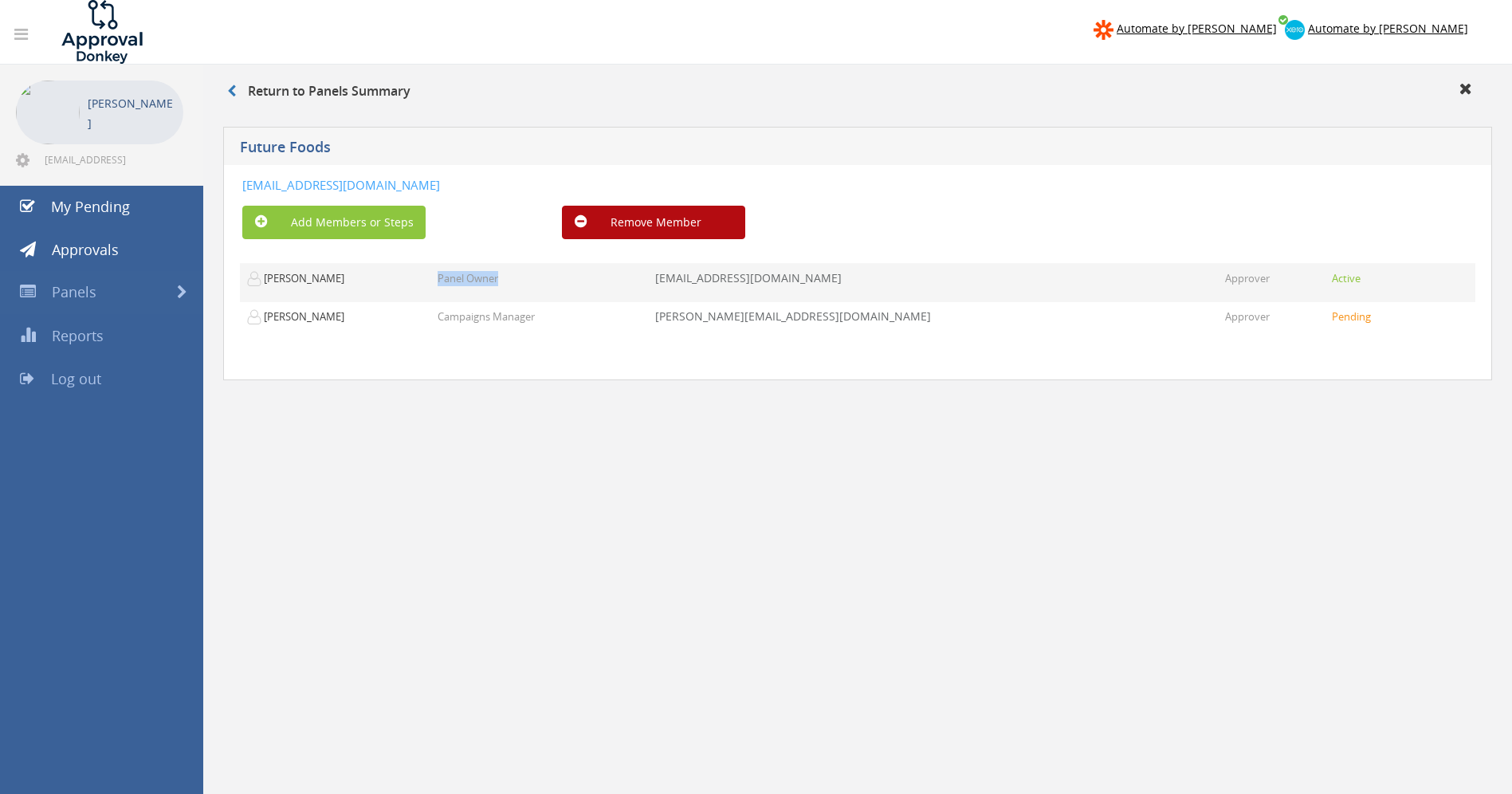
click at [649, 279] on td "Panel Owner" at bounding box center [540, 283] width 218 height 38
click at [272, 277] on p "[PERSON_NAME]" at bounding box center [295, 279] width 98 height 16
click at [415, 269] on td "[PERSON_NAME]" at bounding box center [335, 283] width 191 height 38
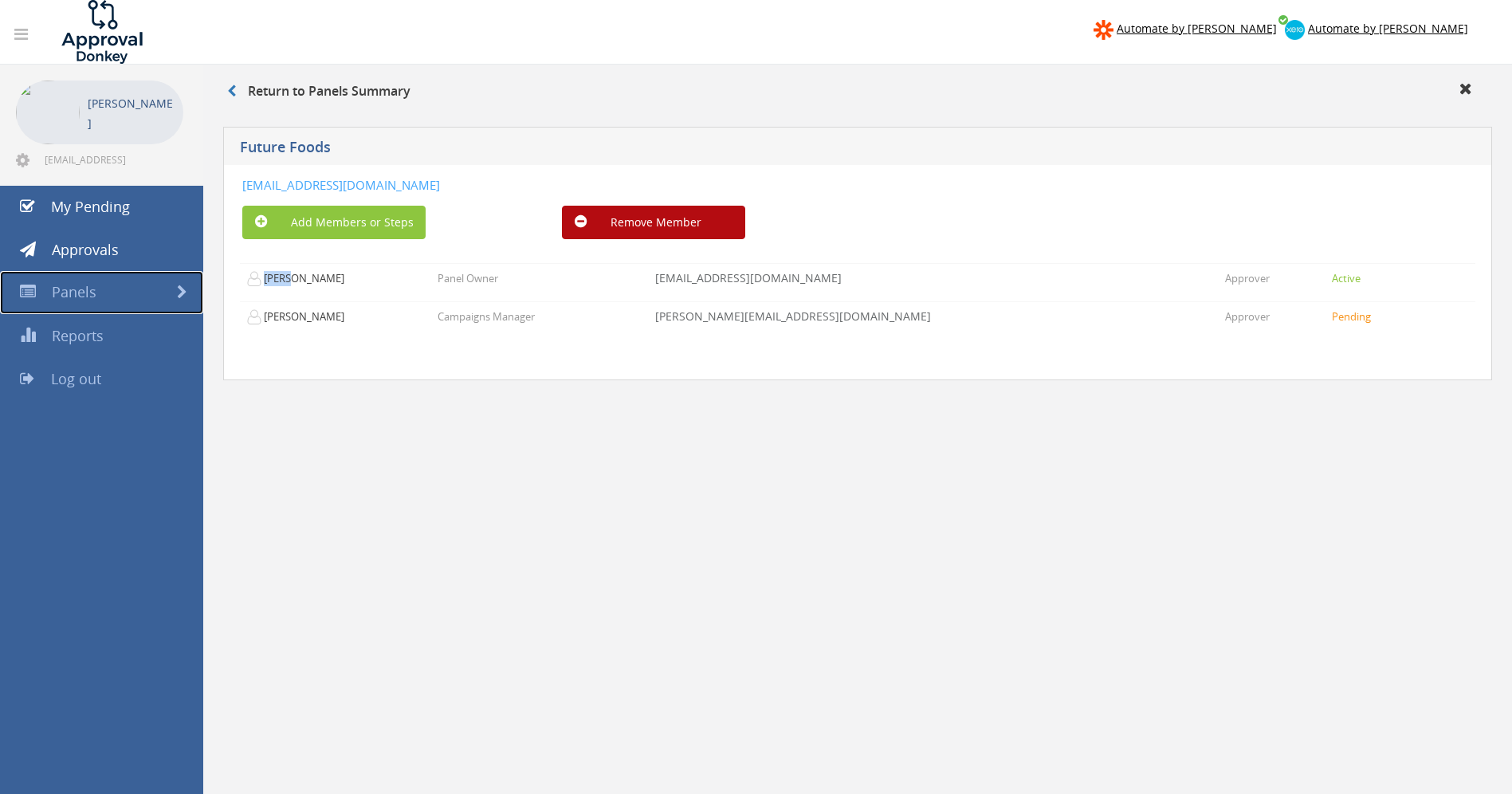
click at [140, 295] on link "Panels" at bounding box center [102, 293] width 203 height 43
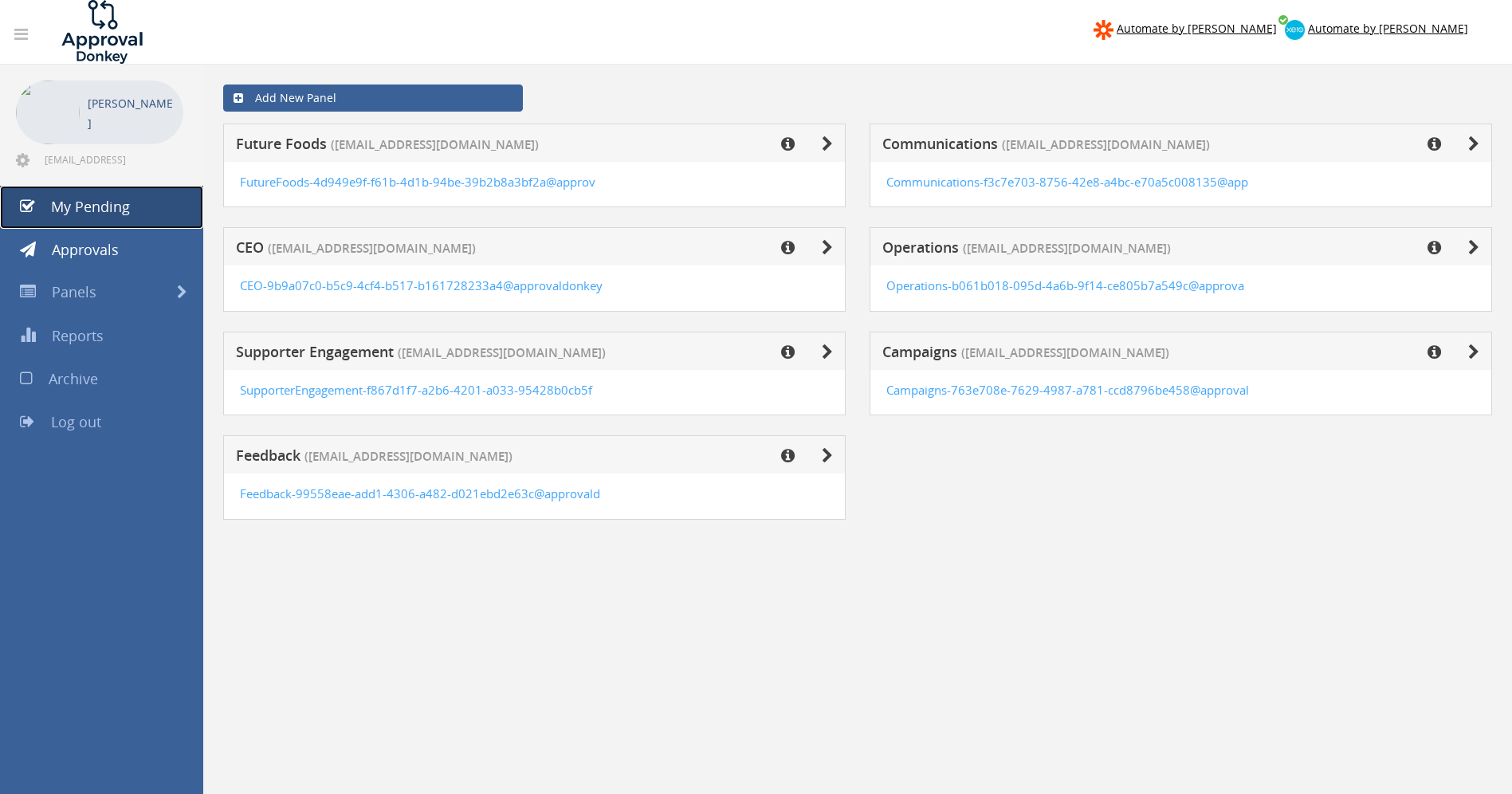
click at [78, 212] on span "My Pending" at bounding box center [90, 207] width 79 height 19
